Goal: Task Accomplishment & Management: Manage account settings

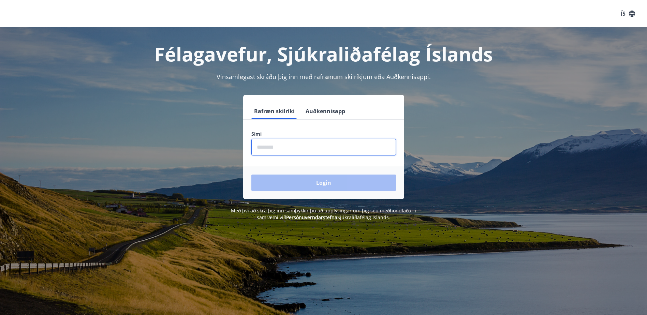
click at [285, 147] on input "phone" at bounding box center [323, 147] width 145 height 17
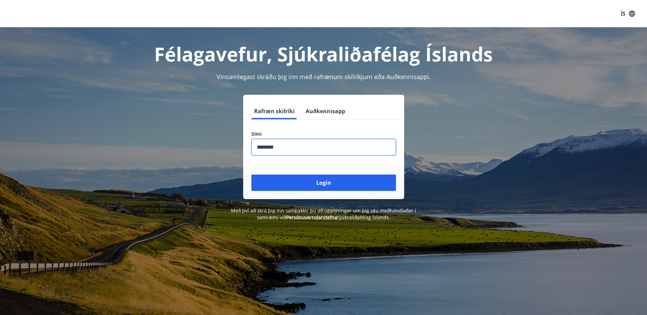
type input "********"
click at [251, 175] on button "Login" at bounding box center [323, 183] width 145 height 16
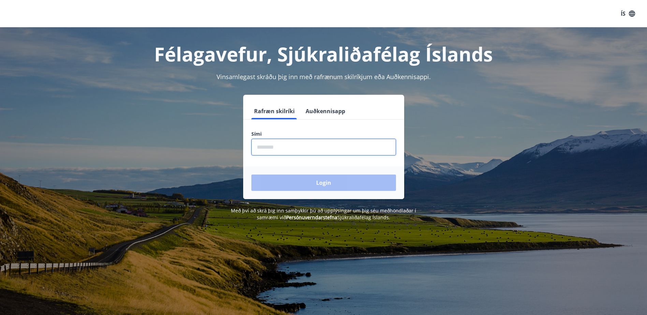
click at [294, 144] on input "phone" at bounding box center [323, 147] width 145 height 17
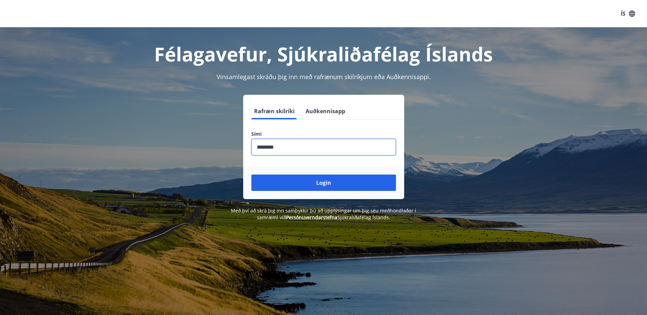
type input "********"
click at [251, 175] on button "Login" at bounding box center [323, 183] width 145 height 16
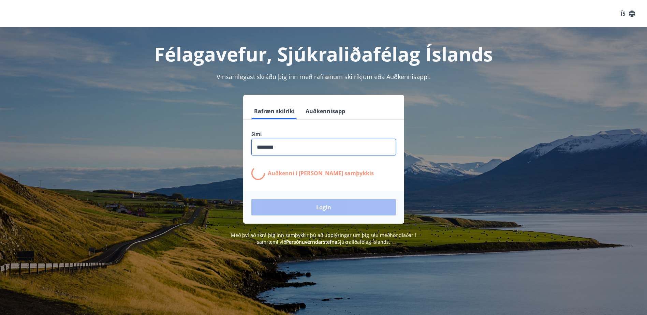
click at [333, 203] on div "Login" at bounding box center [323, 207] width 161 height 33
click at [319, 147] on input "phone" at bounding box center [323, 147] width 145 height 17
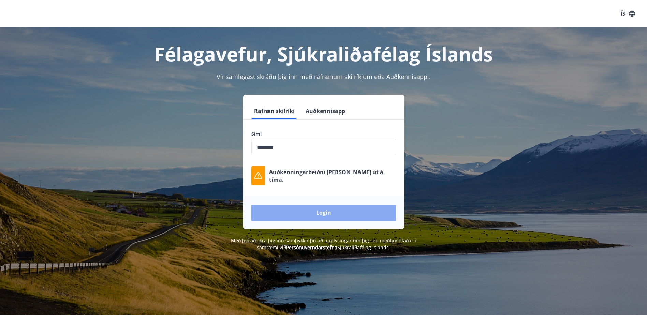
click at [319, 215] on button "Login" at bounding box center [323, 213] width 145 height 16
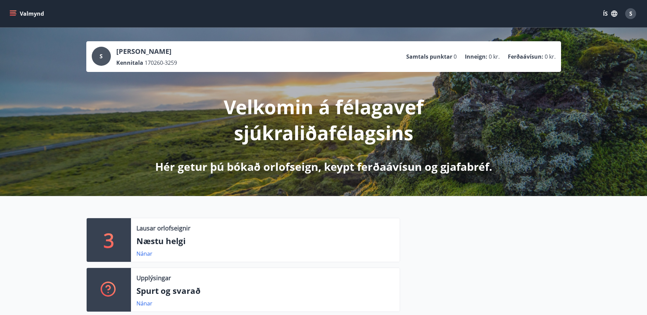
click at [10, 12] on icon "menu" at bounding box center [13, 13] width 7 height 7
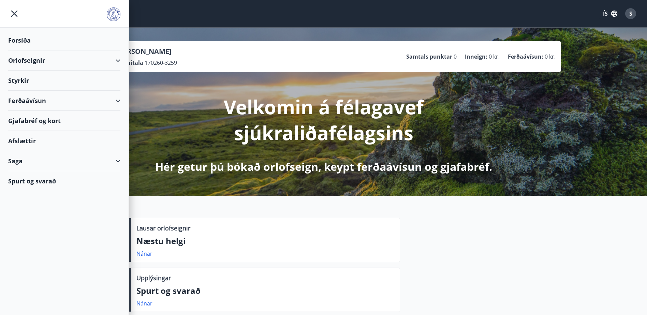
click at [17, 99] on div "Ferðaávísun" at bounding box center [64, 101] width 112 height 20
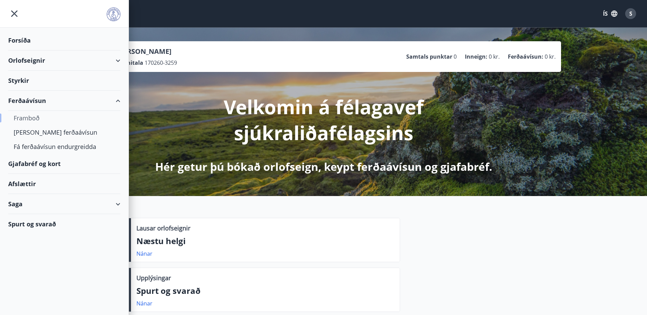
click at [20, 117] on div "Framboð" at bounding box center [64, 118] width 101 height 14
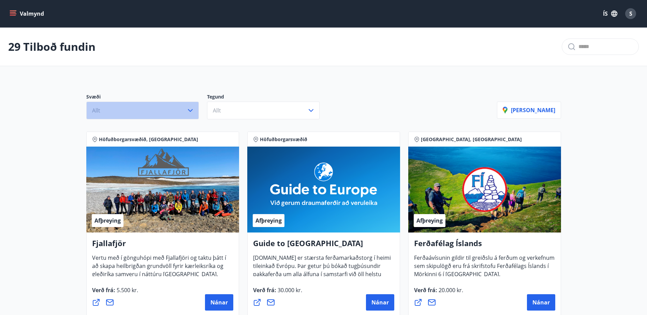
click at [191, 110] on icon "button" at bounding box center [190, 110] width 8 height 8
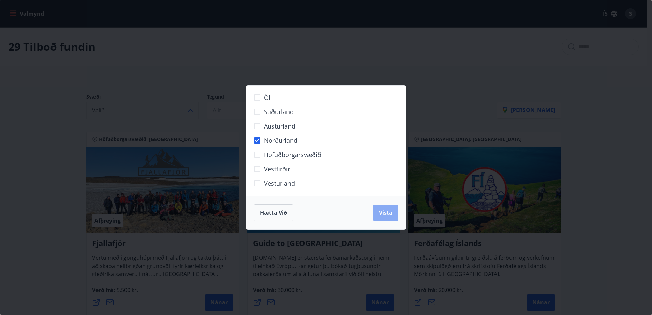
click at [381, 212] on span "Vista" at bounding box center [386, 212] width 14 height 7
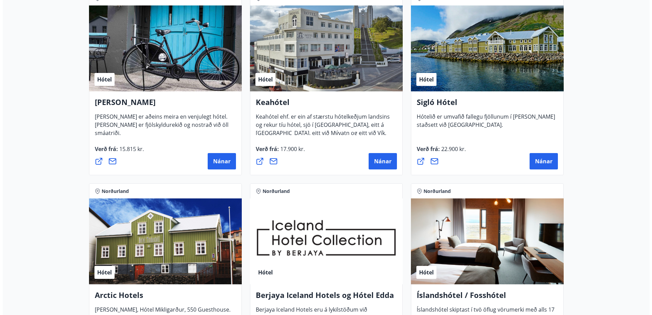
scroll to position [170, 0]
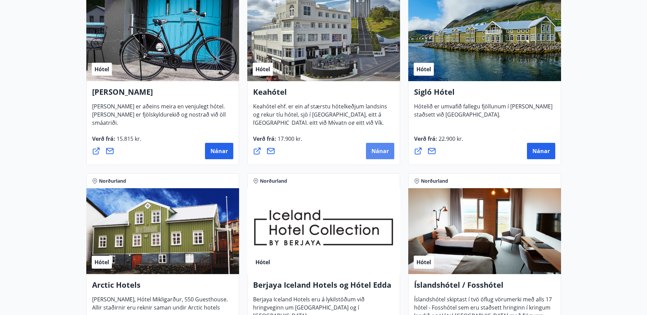
click at [377, 149] on span "Nánar" at bounding box center [379, 150] width 17 height 7
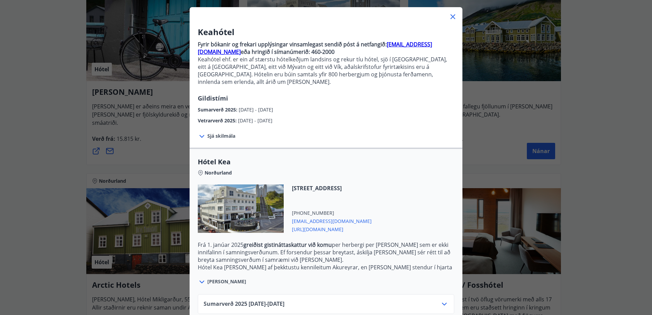
scroll to position [66, 0]
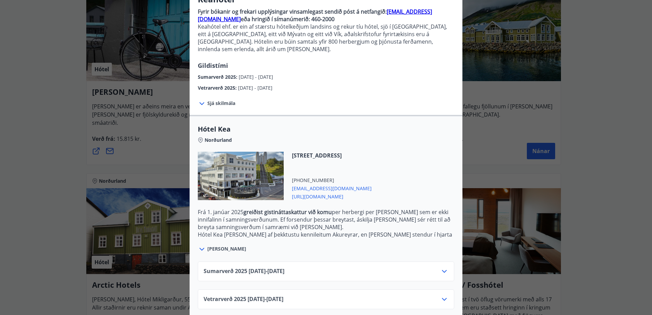
click at [442, 267] on icon at bounding box center [444, 271] width 8 height 8
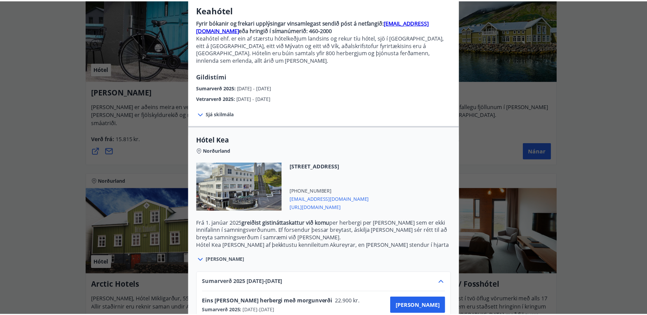
scroll to position [0, 0]
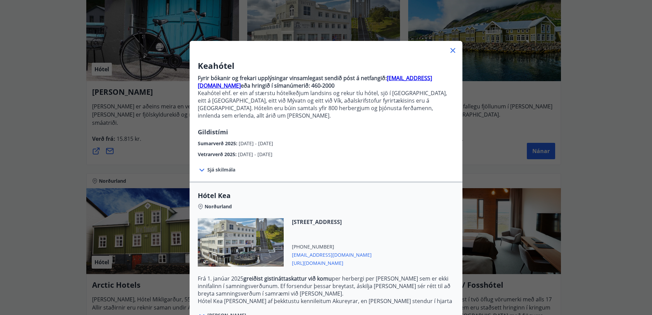
click at [449, 50] on icon at bounding box center [453, 50] width 8 height 8
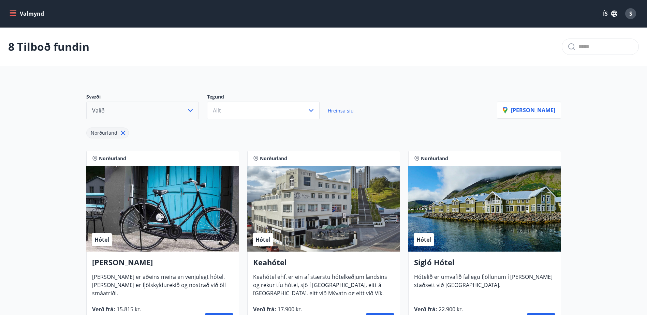
click at [14, 12] on icon "menu" at bounding box center [13, 13] width 7 height 7
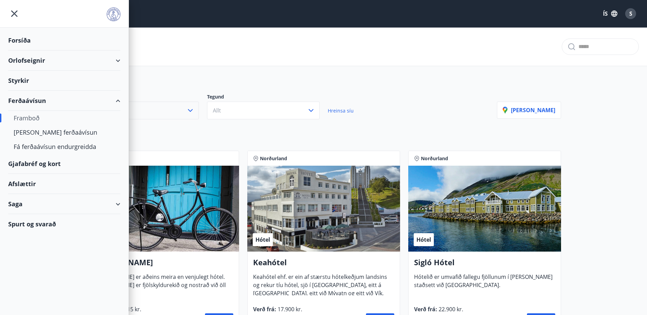
click at [23, 41] on div "Forsíða" at bounding box center [64, 40] width 112 height 20
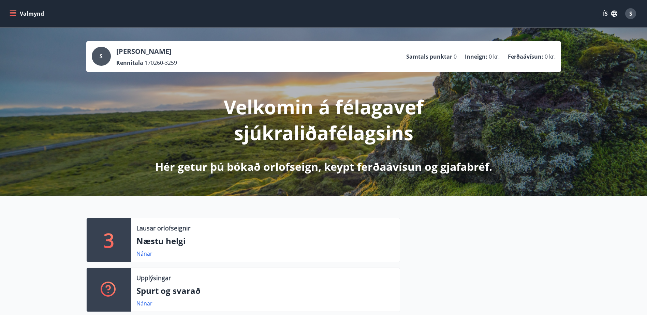
click at [14, 12] on icon "menu" at bounding box center [13, 12] width 6 height 1
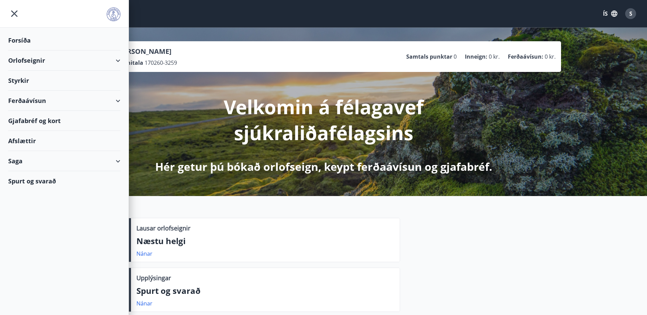
click at [118, 101] on div "Ferðaávísun" at bounding box center [64, 101] width 112 height 20
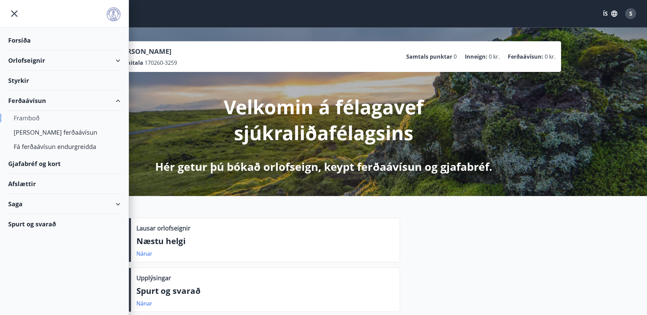
click at [19, 118] on div "Framboð" at bounding box center [64, 118] width 101 height 14
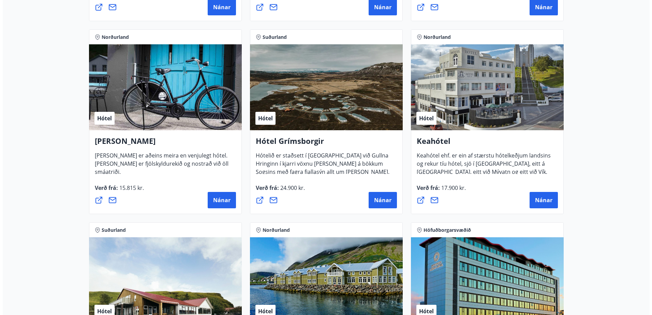
scroll to position [341, 0]
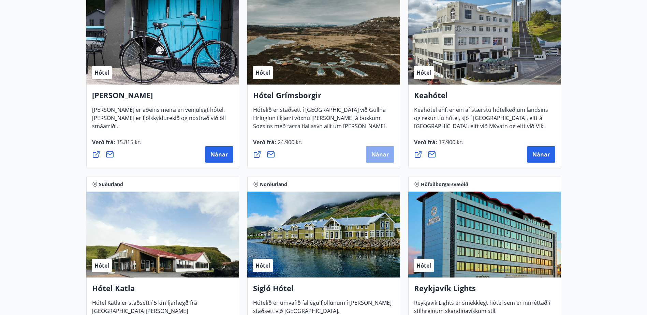
click at [380, 156] on span "Nánar" at bounding box center [379, 154] width 17 height 7
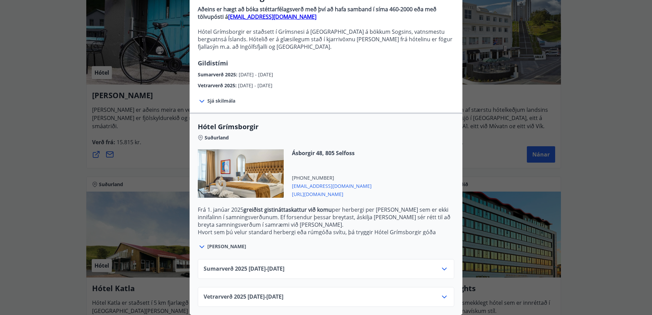
scroll to position [74, 0]
click at [442, 265] on icon at bounding box center [444, 269] width 8 height 8
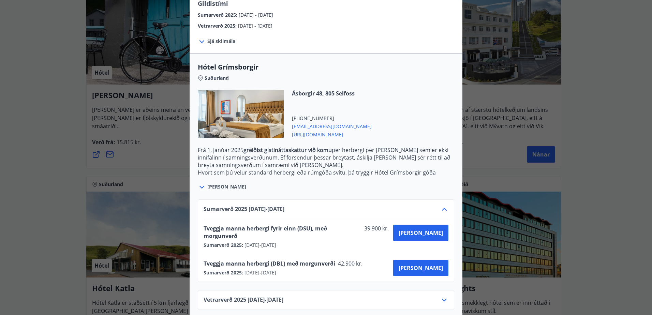
scroll to position [129, 0]
click at [442, 295] on icon at bounding box center [444, 299] width 8 height 8
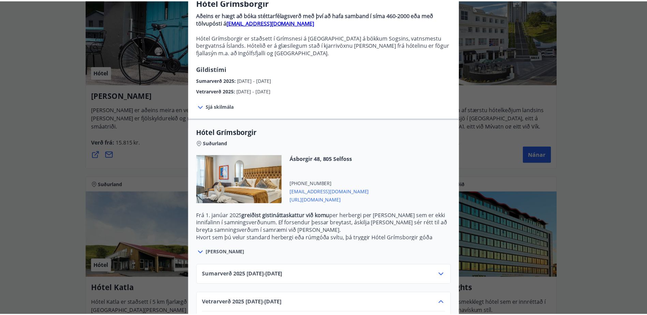
scroll to position [0, 0]
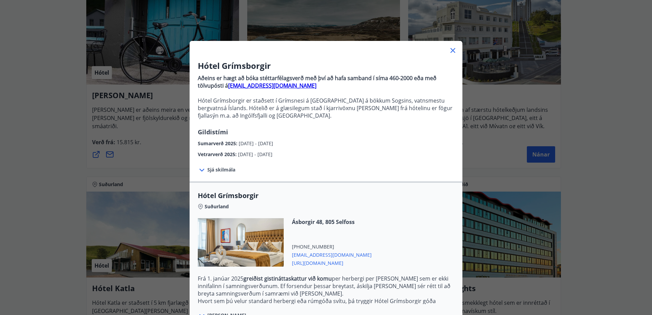
click at [450, 50] on icon at bounding box center [452, 50] width 5 height 5
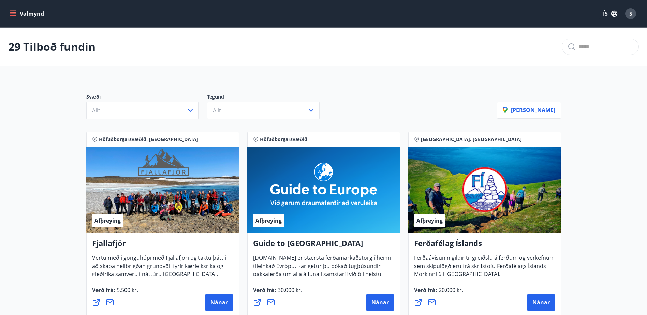
click at [630, 12] on span "S" at bounding box center [630, 13] width 3 height 7
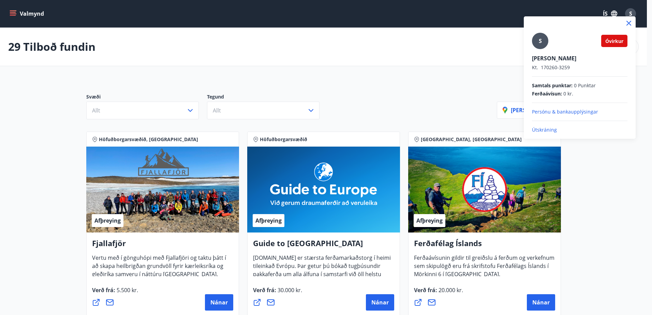
click at [548, 130] on p "Útskráning" at bounding box center [579, 129] width 95 height 7
